Goal: Task Accomplishment & Management: Manage account settings

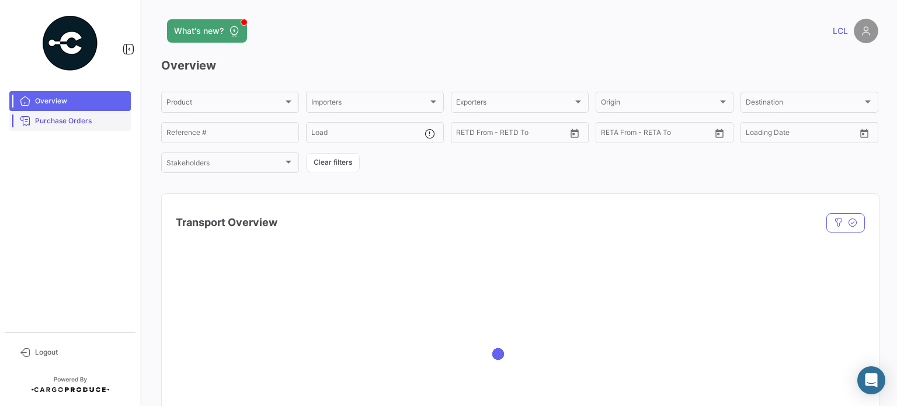
click at [89, 120] on span "Purchase Orders" at bounding box center [80, 121] width 91 height 11
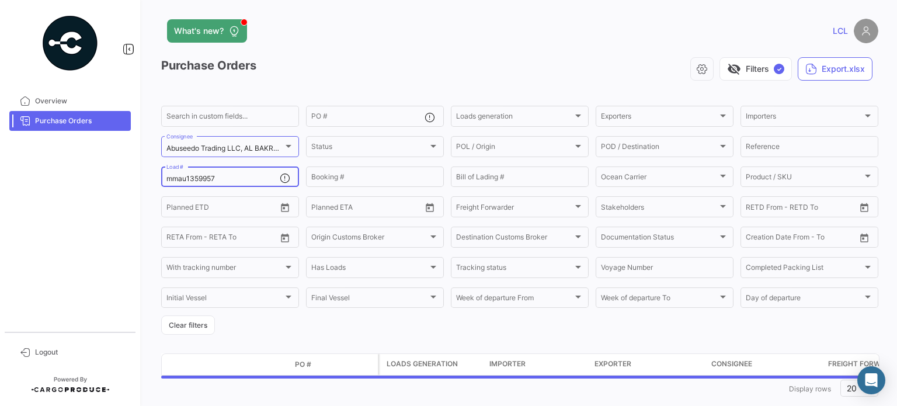
click at [196, 173] on div "mmau1359957 Load #" at bounding box center [222, 176] width 113 height 23
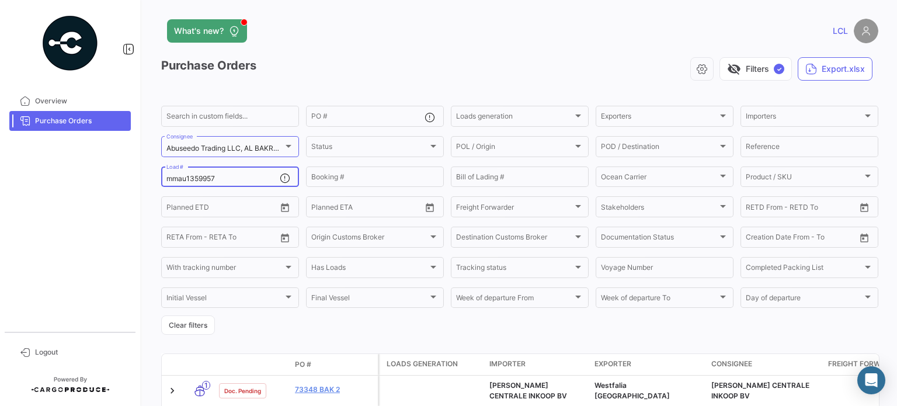
click at [197, 176] on input "mmau1359957" at bounding box center [222, 179] width 113 height 8
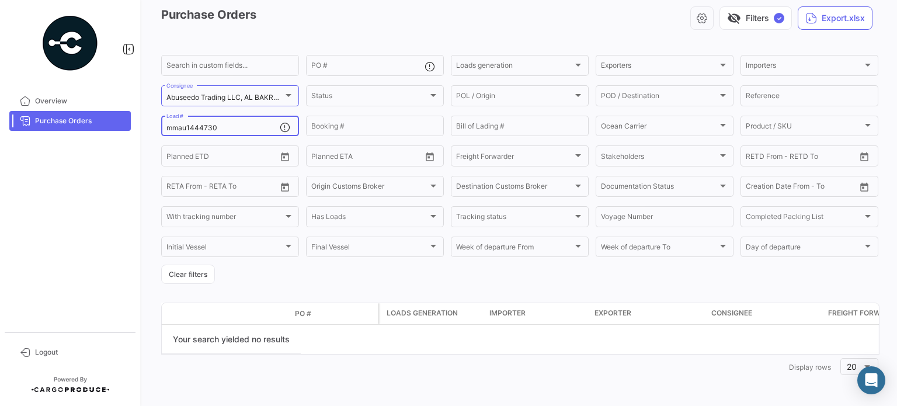
scroll to position [52, 0]
click at [208, 129] on input "mmau1444730" at bounding box center [222, 128] width 113 height 8
click at [177, 127] on input "mmau1444730" at bounding box center [222, 128] width 113 height 8
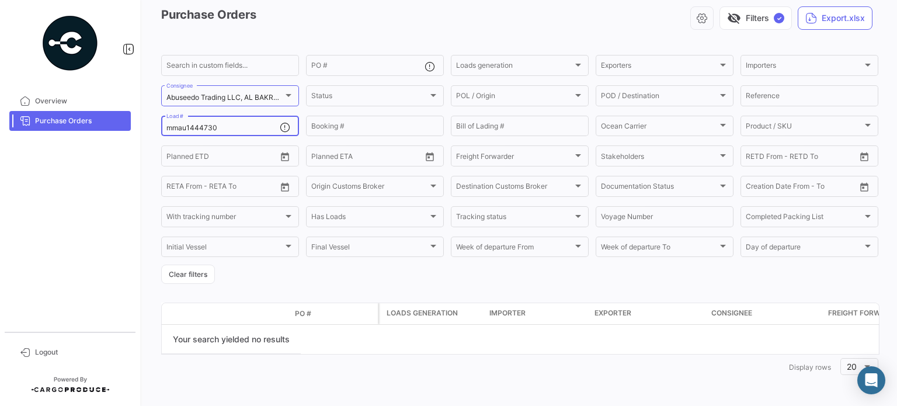
paste input "MMAU"
click at [243, 124] on input "MMAU1444730" at bounding box center [222, 128] width 113 height 8
type input "MMAU1444730"
click at [245, 92] on div "Abuseedo Trading LLC, AL BAKRAWE General Trading LLC., Alasfar, [PERSON_NAME], …" at bounding box center [229, 94] width 127 height 23
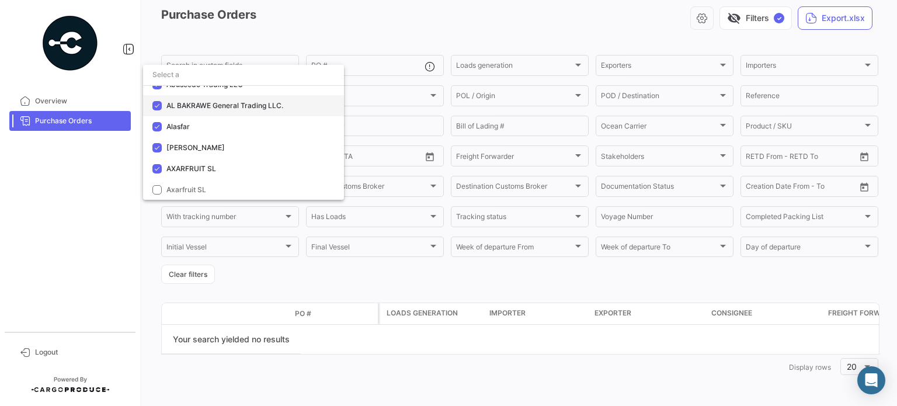
scroll to position [58, 0]
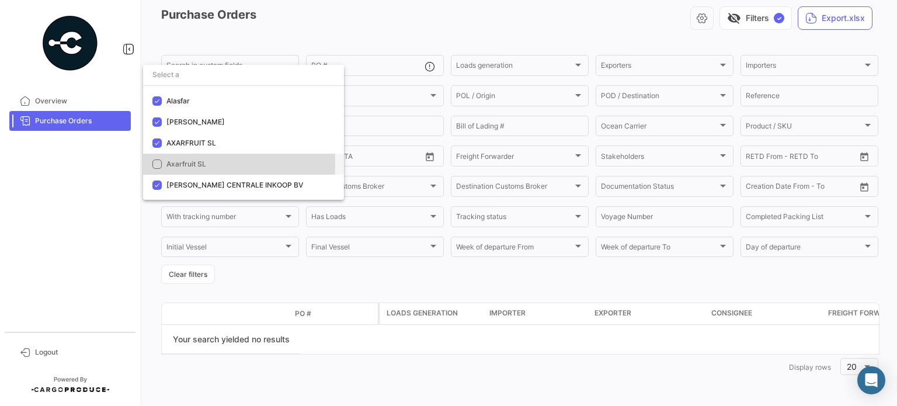
click at [155, 165] on mat-pseudo-checkbox at bounding box center [156, 163] width 9 height 9
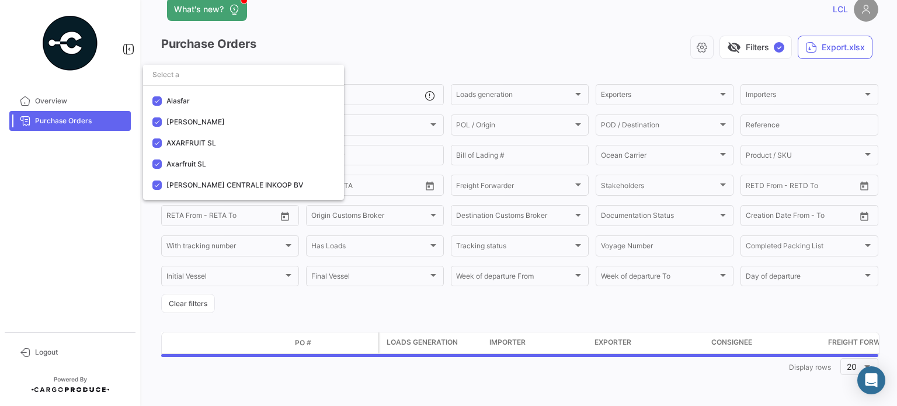
scroll to position [52, 0]
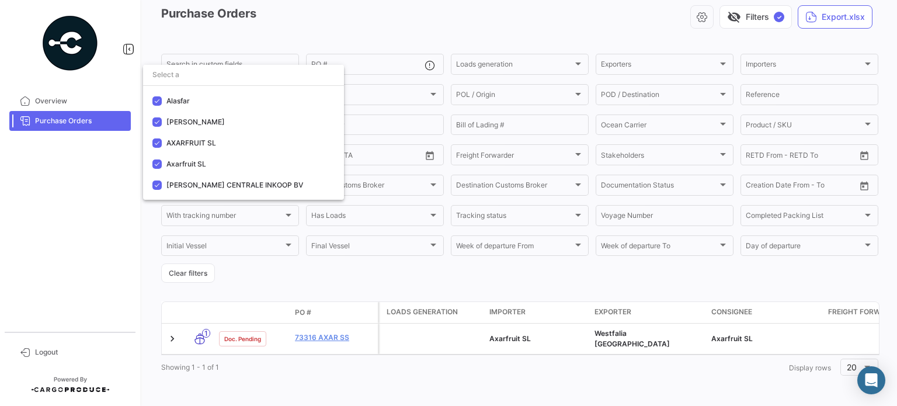
click at [327, 339] on div at bounding box center [448, 203] width 897 height 406
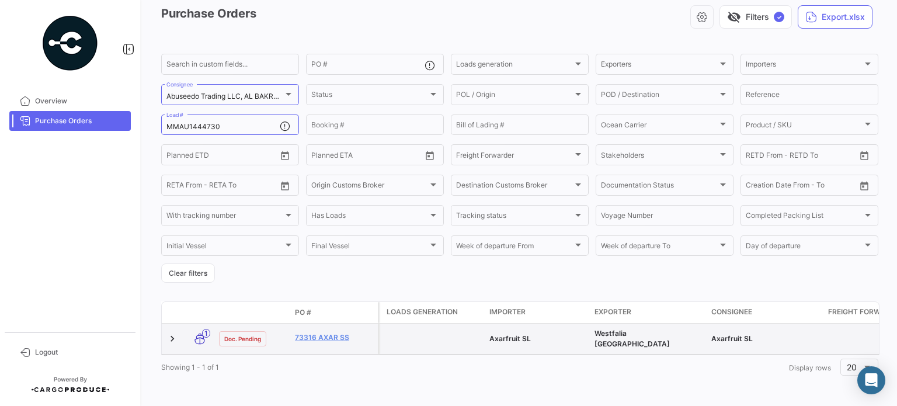
click at [326, 330] on datatable-body-cell "73316 AXAR SS" at bounding box center [334, 338] width 88 height 30
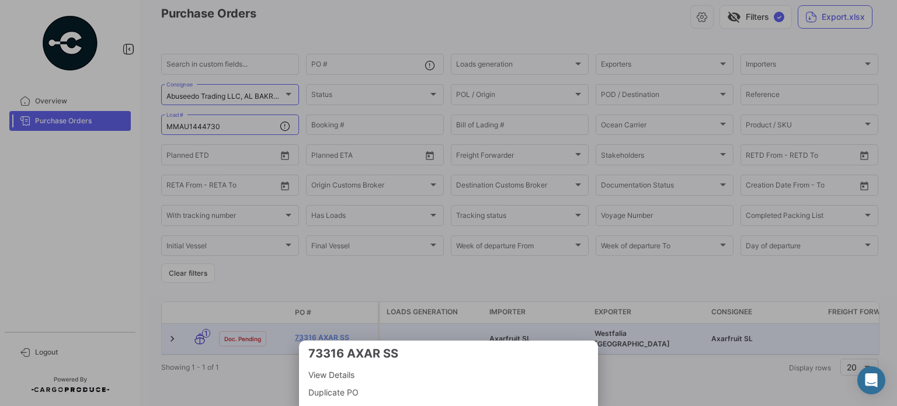
click at [309, 290] on div at bounding box center [448, 203] width 897 height 406
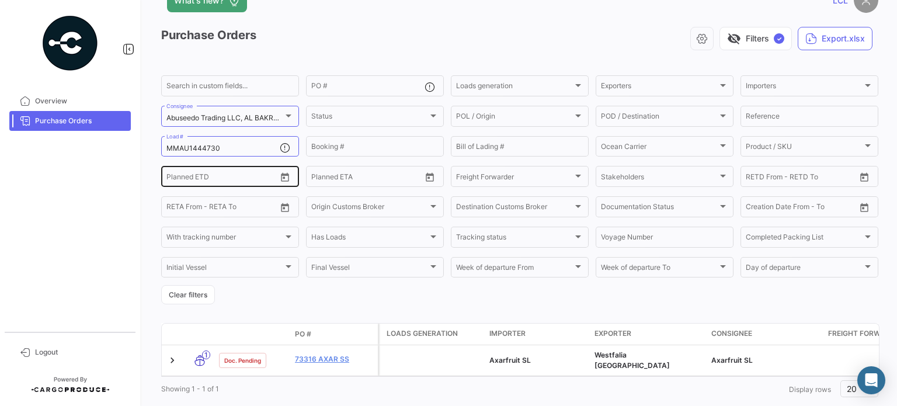
scroll to position [58, 0]
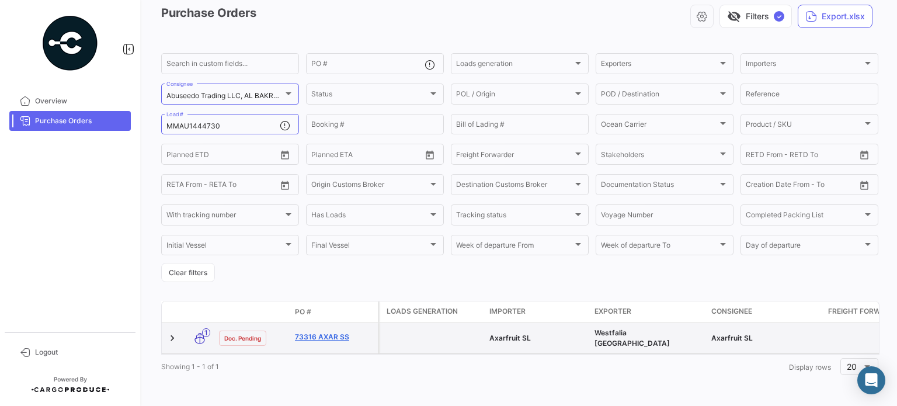
click at [313, 332] on link "73316 AXAR SS" at bounding box center [334, 337] width 78 height 11
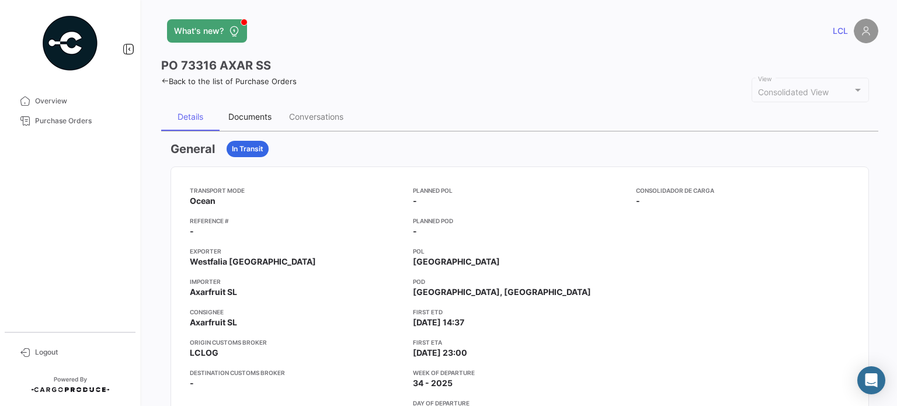
click at [259, 107] on div "Documents" at bounding box center [249, 117] width 61 height 28
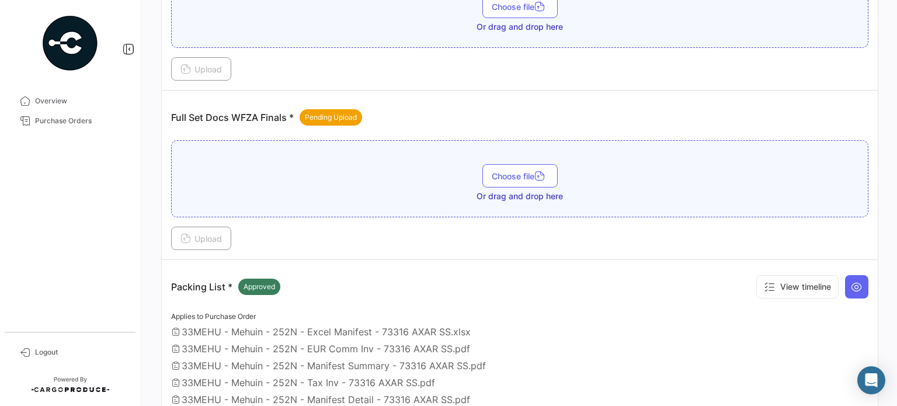
scroll to position [292, 0]
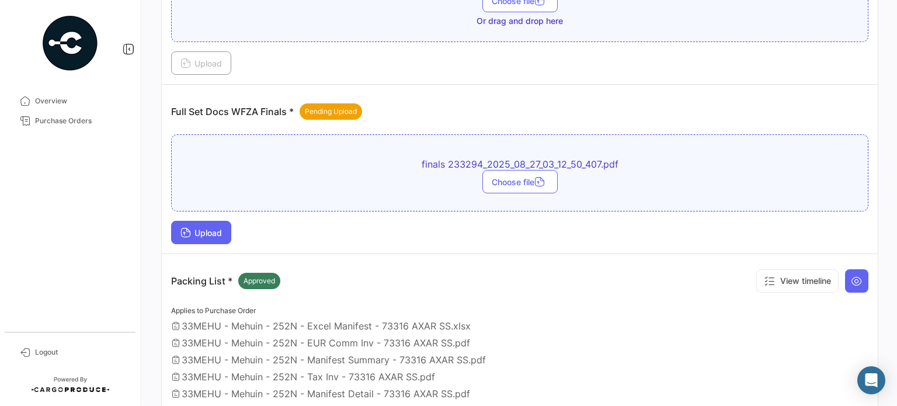
click at [214, 229] on span "Upload" at bounding box center [200, 233] width 41 height 10
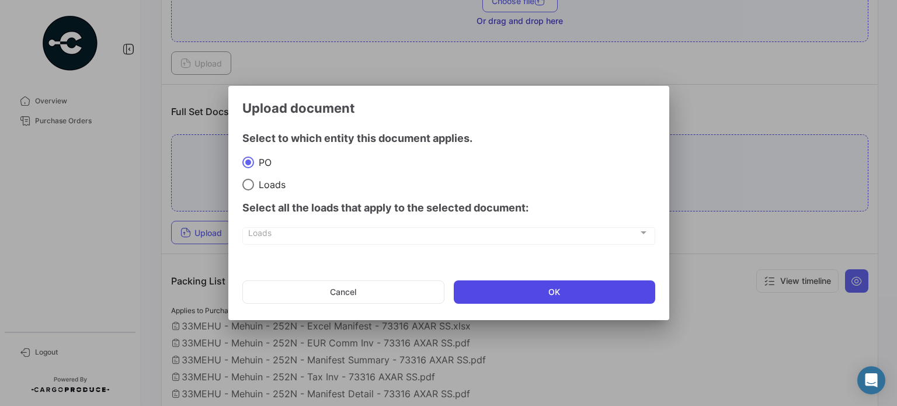
click at [563, 287] on button "OK" at bounding box center [554, 291] width 201 height 23
